Goal: Information Seeking & Learning: Learn about a topic

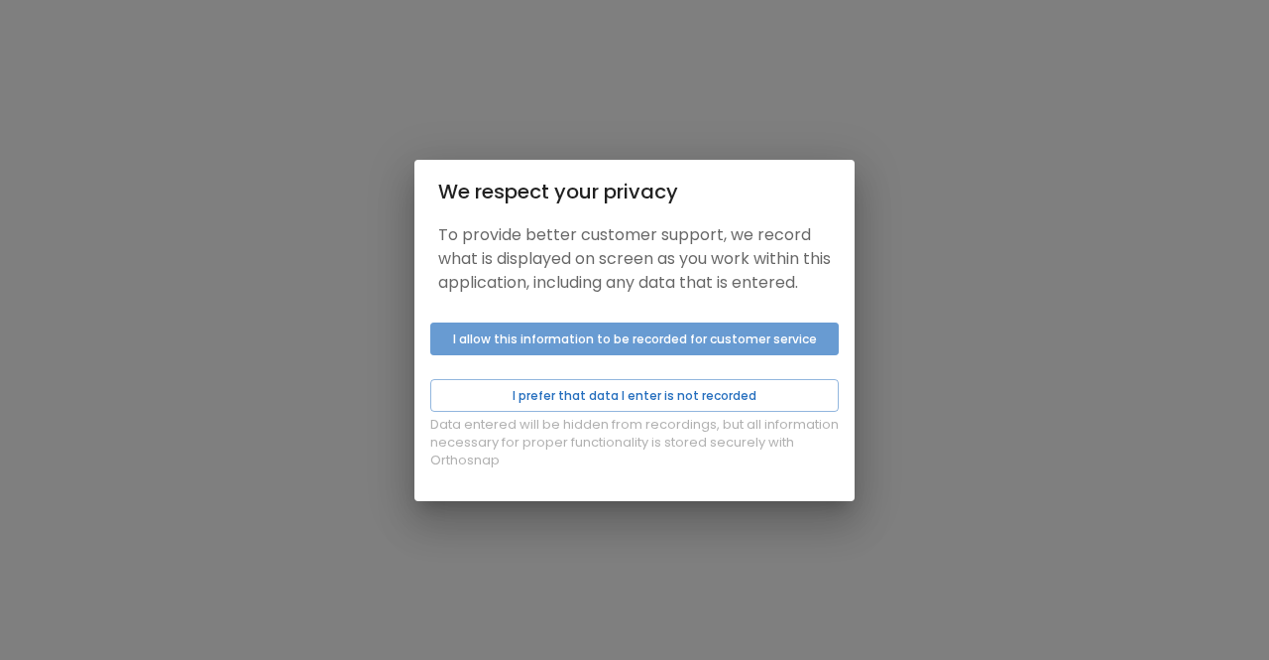
click at [665, 352] on button "I allow this information to be recorded for customer service" at bounding box center [634, 338] width 409 height 33
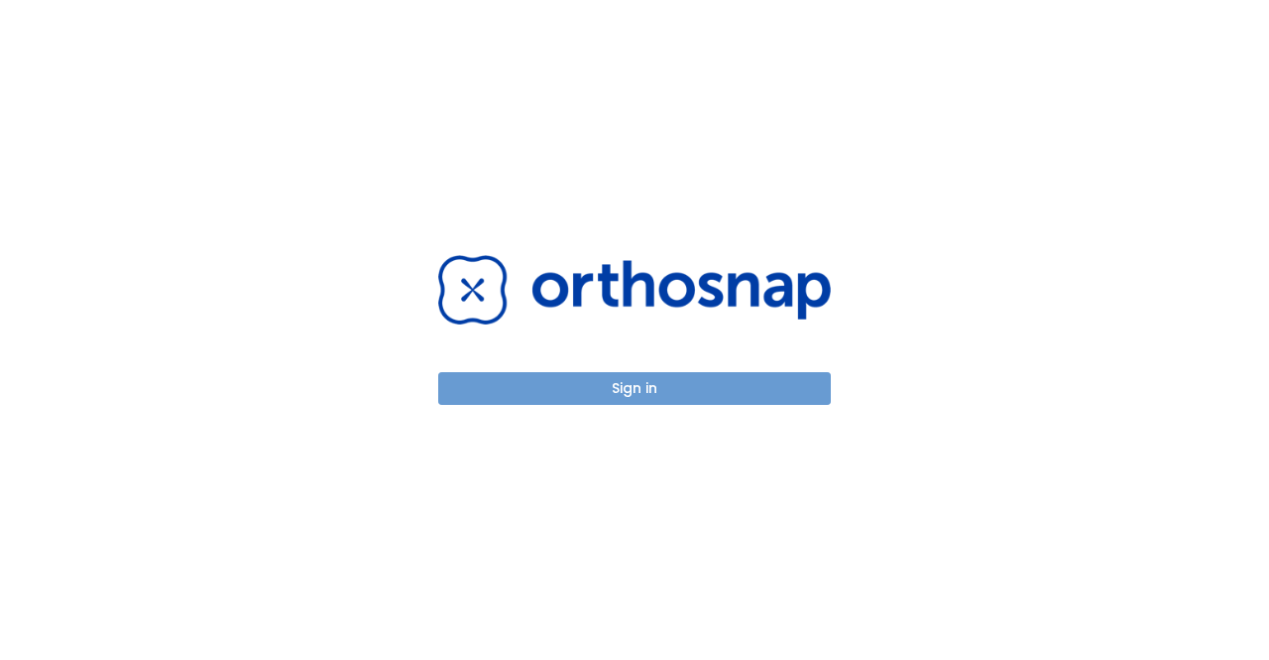
click at [649, 380] on button "Sign in" at bounding box center [634, 388] width 393 height 33
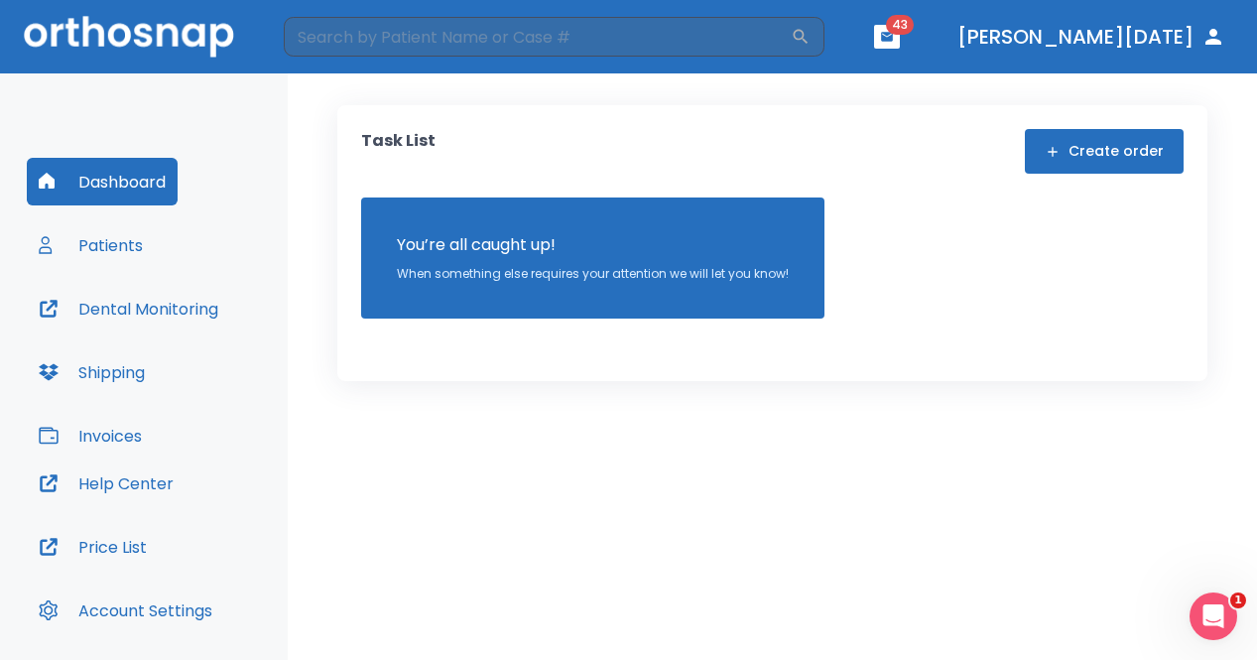
click at [135, 252] on button "Patients" at bounding box center [91, 245] width 128 height 48
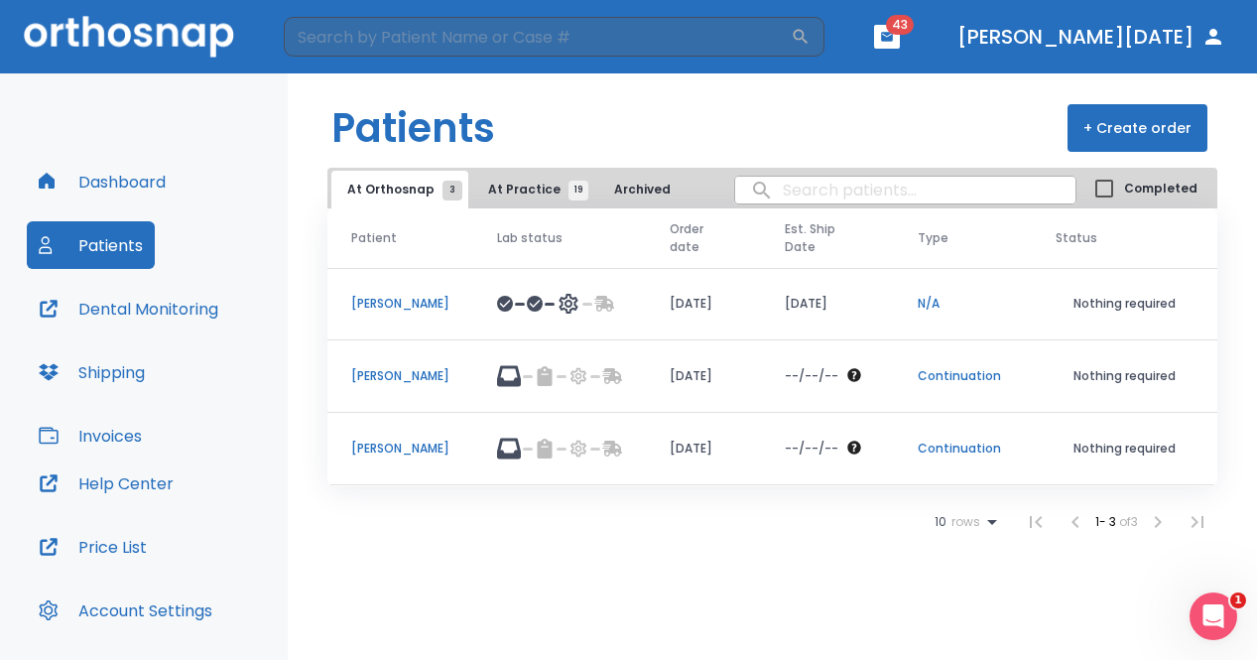
click at [785, 189] on input "search" at bounding box center [905, 190] width 340 height 39
type input "[PERSON_NAME]"
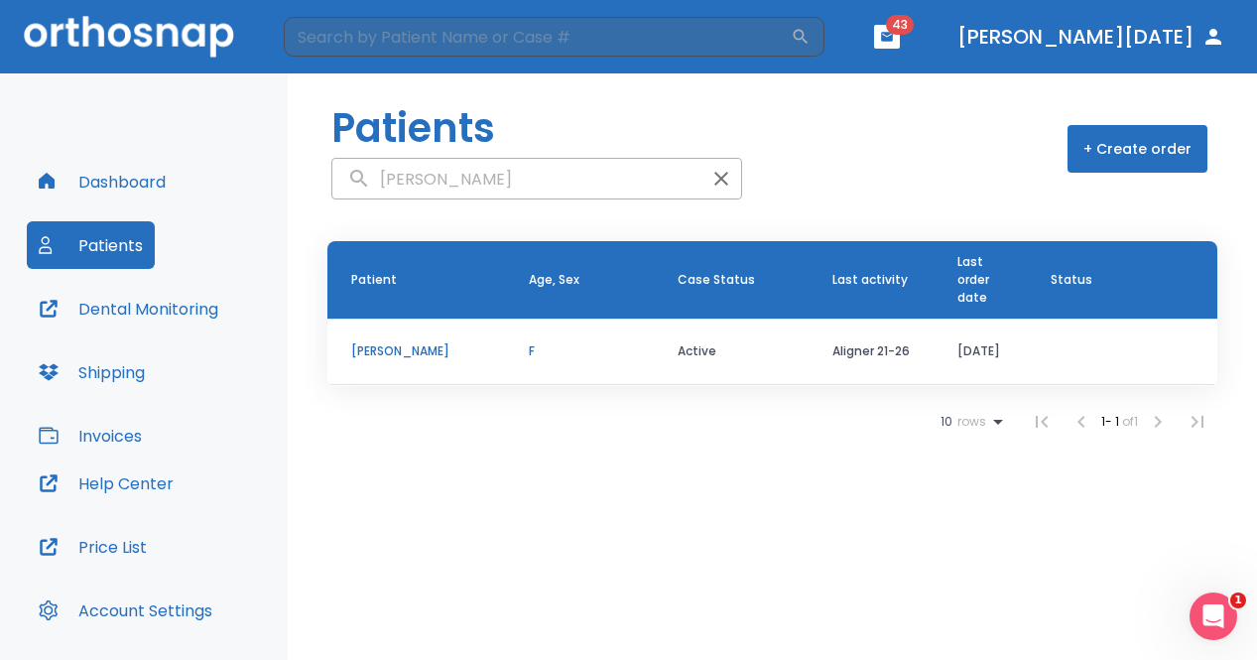
click at [404, 355] on p "[PERSON_NAME]" at bounding box center [416, 351] width 130 height 18
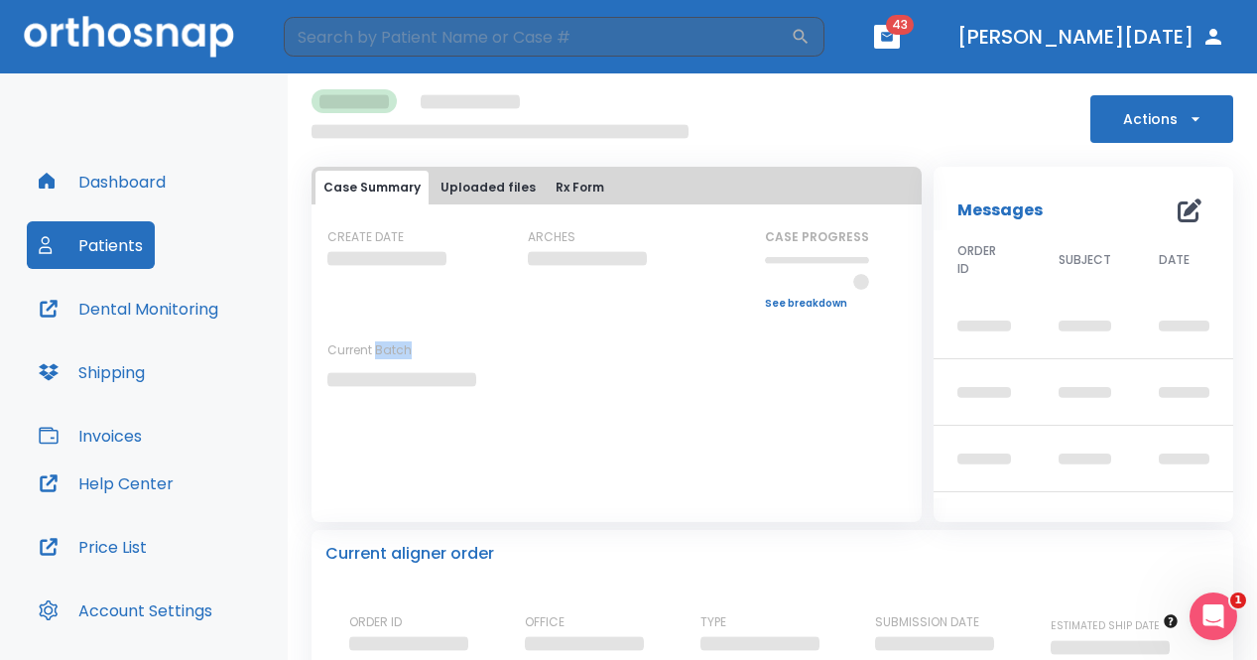
click at [404, 355] on p "Current Batch" at bounding box center [416, 350] width 179 height 18
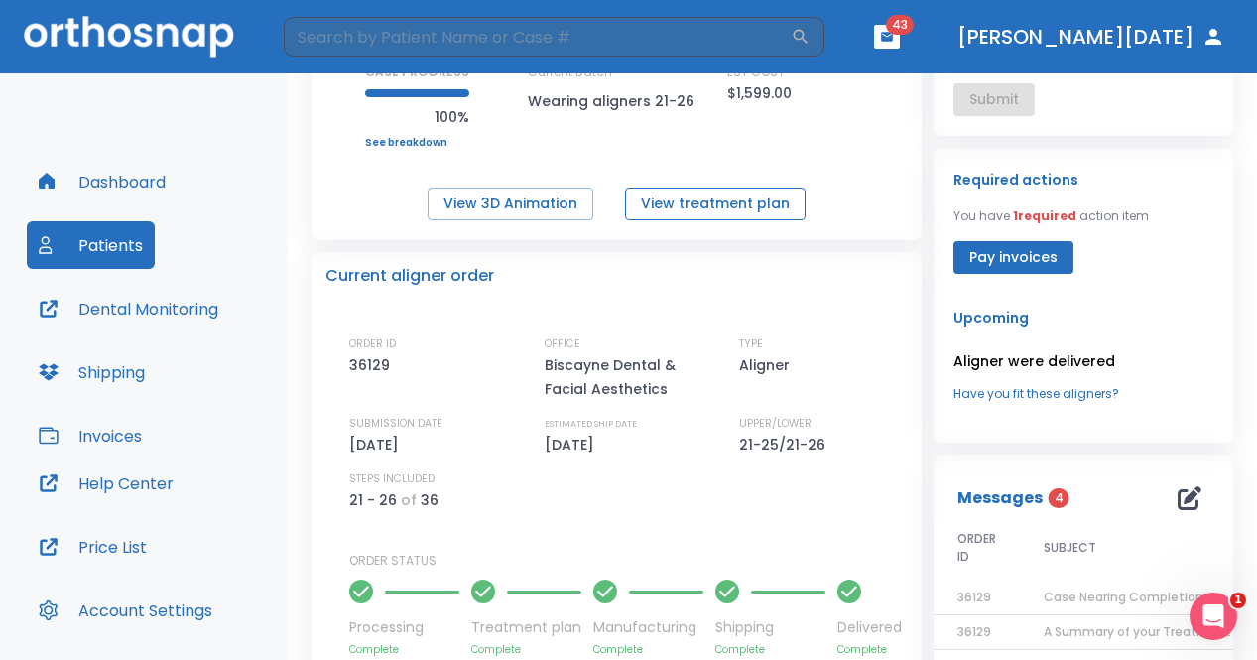
scroll to position [198, 0]
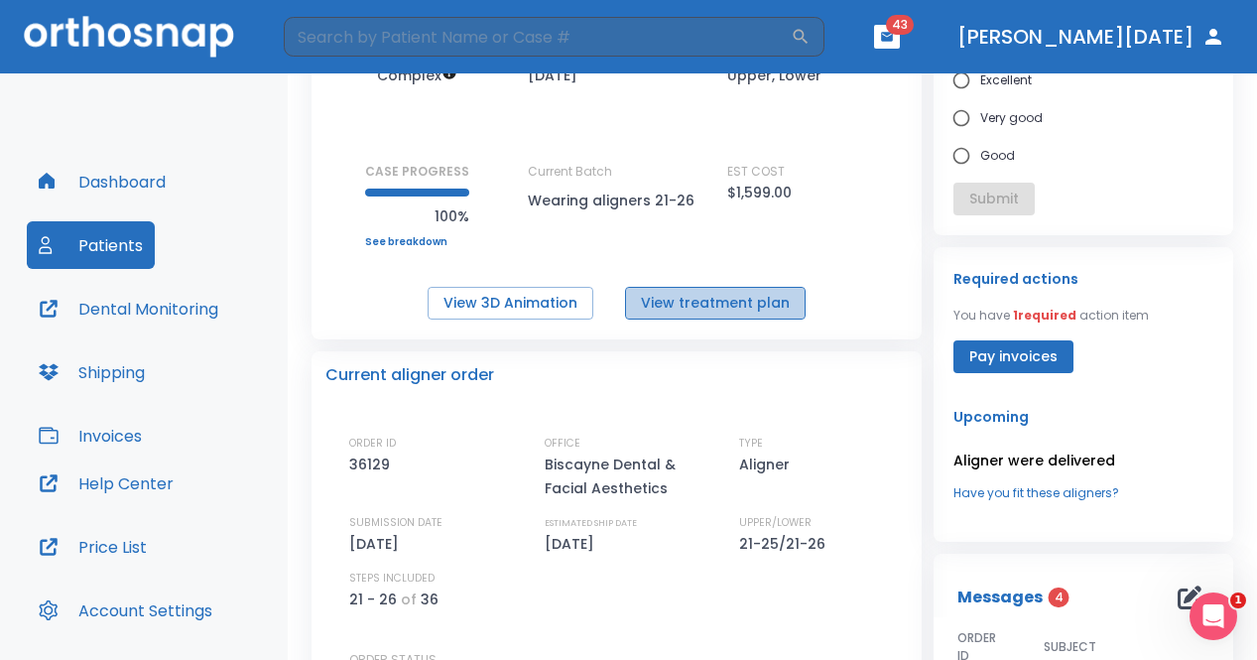
click at [746, 308] on button "View treatment plan" at bounding box center [715, 303] width 181 height 33
click at [558, 295] on button "View 3D Animation" at bounding box center [510, 303] width 166 height 33
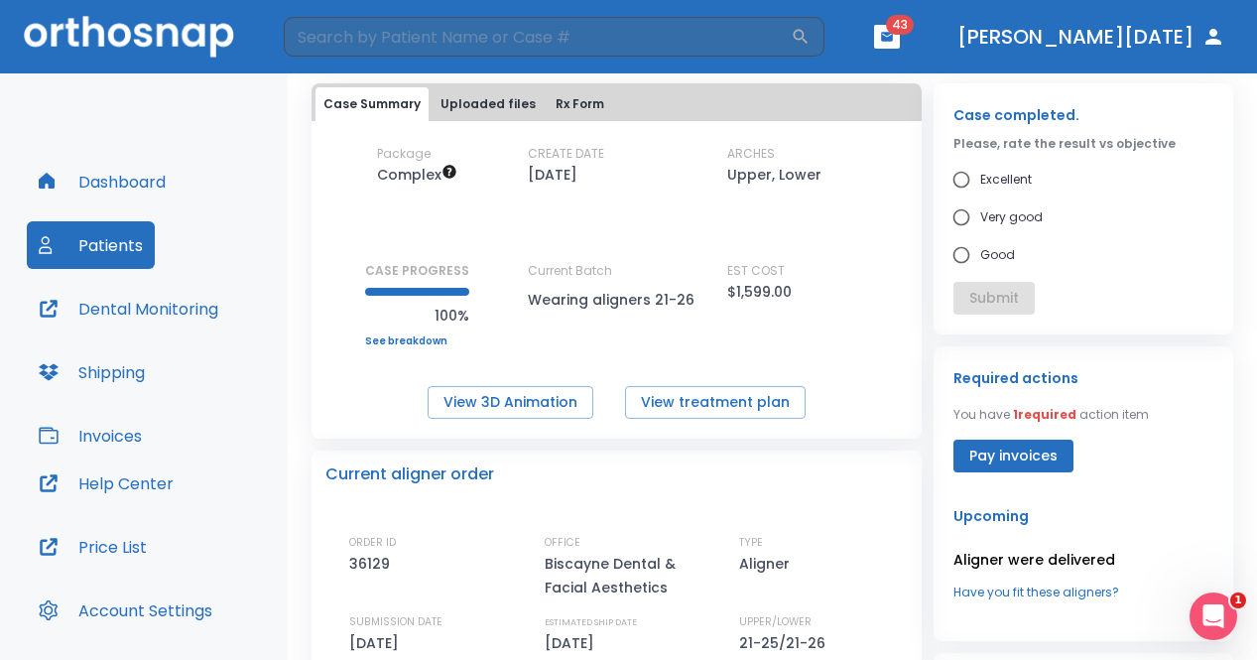
scroll to position [298, 0]
